Goal: Transaction & Acquisition: Purchase product/service

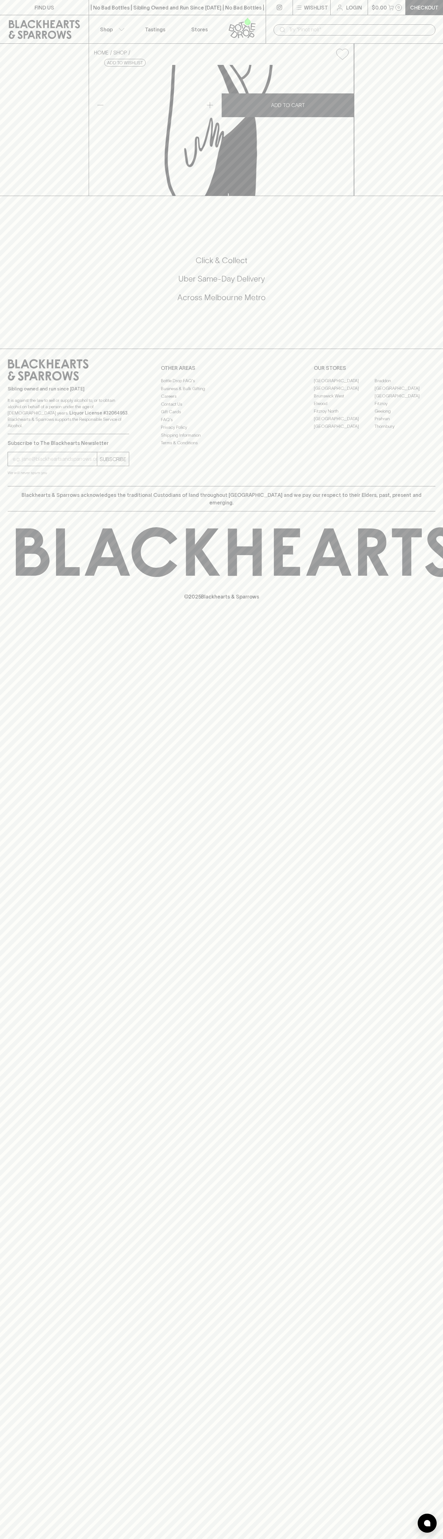
click at [10, 26] on icon at bounding box center [44, 29] width 71 height 19
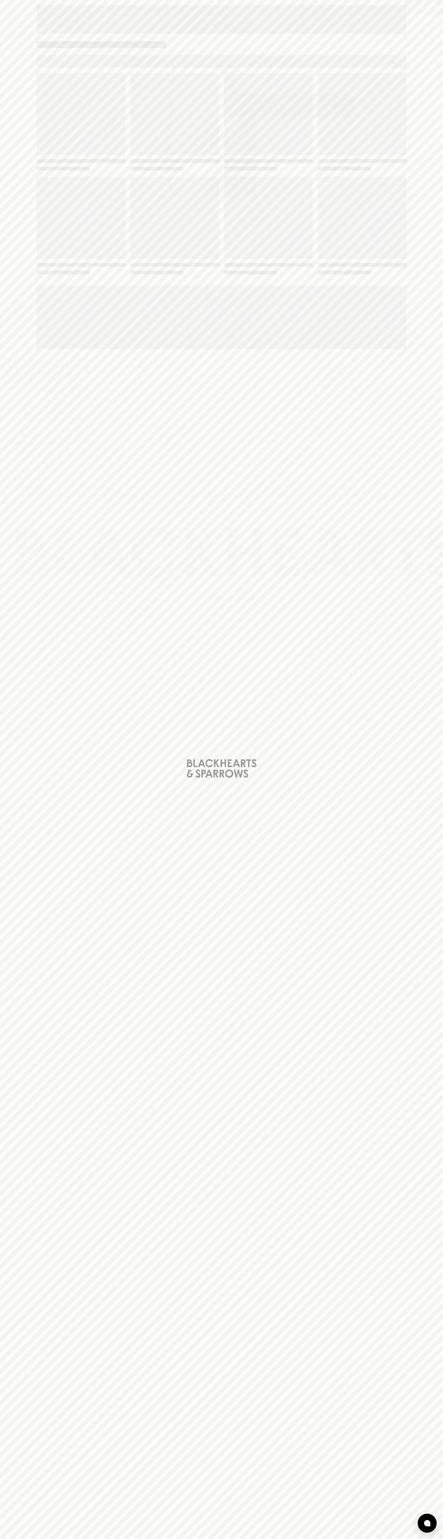
click at [430, 1464] on div "Loading" at bounding box center [221, 769] width 443 height 1539
click at [28, 1539] on html "FIND US | No Bad Bottles | Sibling Owned and Run Since [DATE] | No Bad Bottles …" at bounding box center [221, 769] width 443 height 1539
click at [24, 191] on div "Loading" at bounding box center [221, 769] width 443 height 1539
